Goal: Check status: Check status

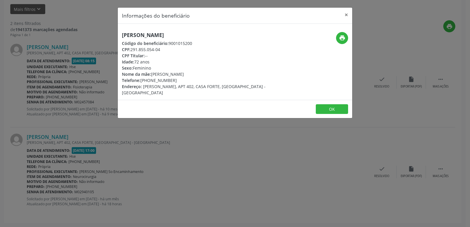
scroll to position [139, 0]
click at [341, 39] on icon "print" at bounding box center [342, 38] width 6 height 6
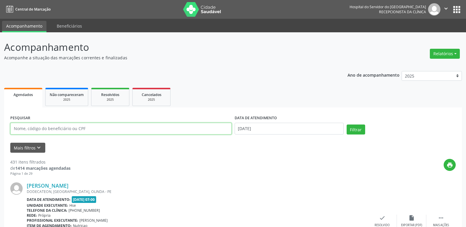
click at [47, 131] on input "text" at bounding box center [120, 129] width 221 height 12
paste input "JULY [PERSON_NAME]"
type input "JULY [PERSON_NAME]"
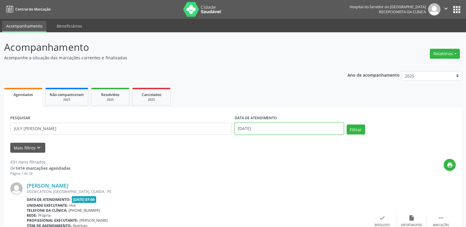
click at [237, 129] on input "[DATE]" at bounding box center [289, 129] width 109 height 12
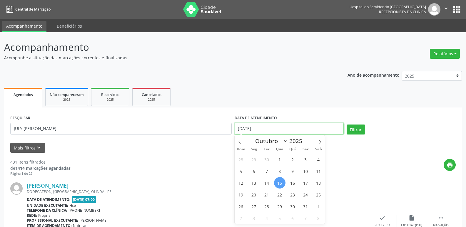
click at [237, 129] on input "[DATE]" at bounding box center [289, 129] width 109 height 12
click at [357, 130] on button "Filtrar" at bounding box center [356, 130] width 19 height 10
